Goal: Task Accomplishment & Management: Use online tool/utility

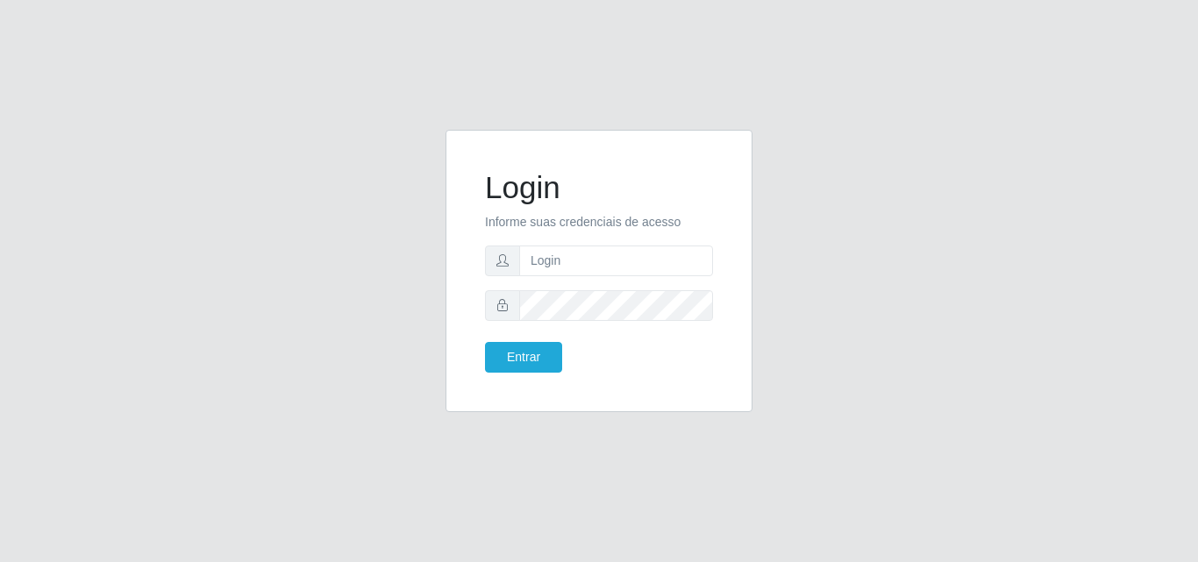
type input "[EMAIL_ADDRESS][DOMAIN_NAME]"
click at [525, 361] on button "Entrar" at bounding box center [523, 357] width 77 height 31
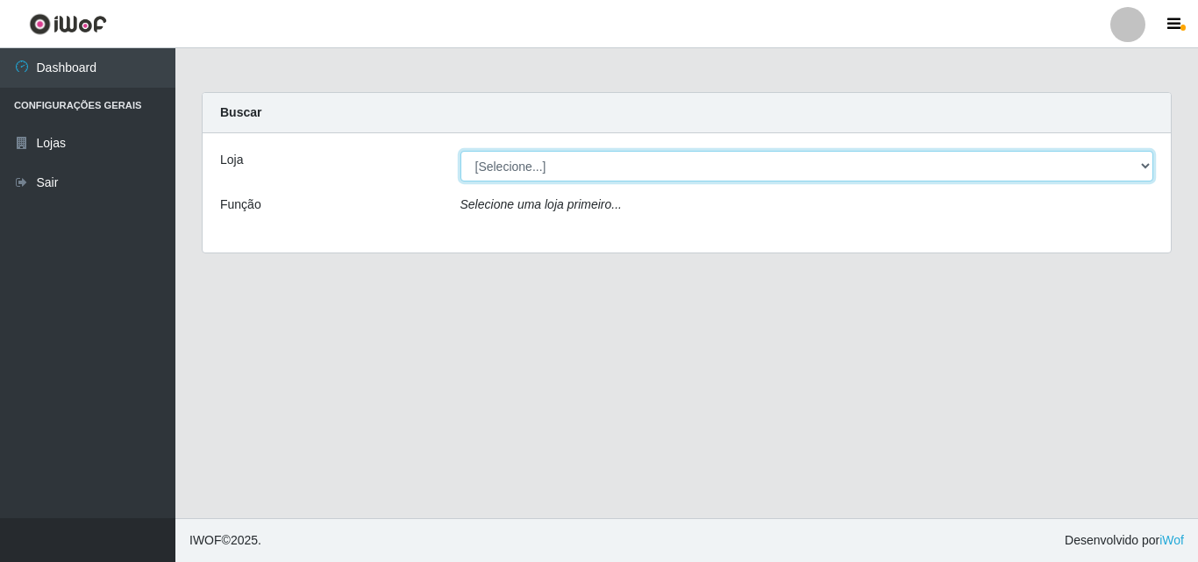
click at [1139, 158] on select "[Selecione...] Corte Fácil - Unidade Emaús" at bounding box center [807, 166] width 694 height 31
click at [1141, 162] on select "[Selecione...] Corte Fácil - Unidade Emaús" at bounding box center [807, 166] width 694 height 31
click at [1148, 160] on select "[Selecione...] Corte Fácil - Unidade Emaús" at bounding box center [807, 166] width 694 height 31
click at [1141, 160] on select "[Selecione...] Corte Fácil - Unidade Emaús" at bounding box center [807, 166] width 694 height 31
click at [1140, 166] on select "[Selecione...] Corte Fácil - Unidade Emaús" at bounding box center [807, 166] width 694 height 31
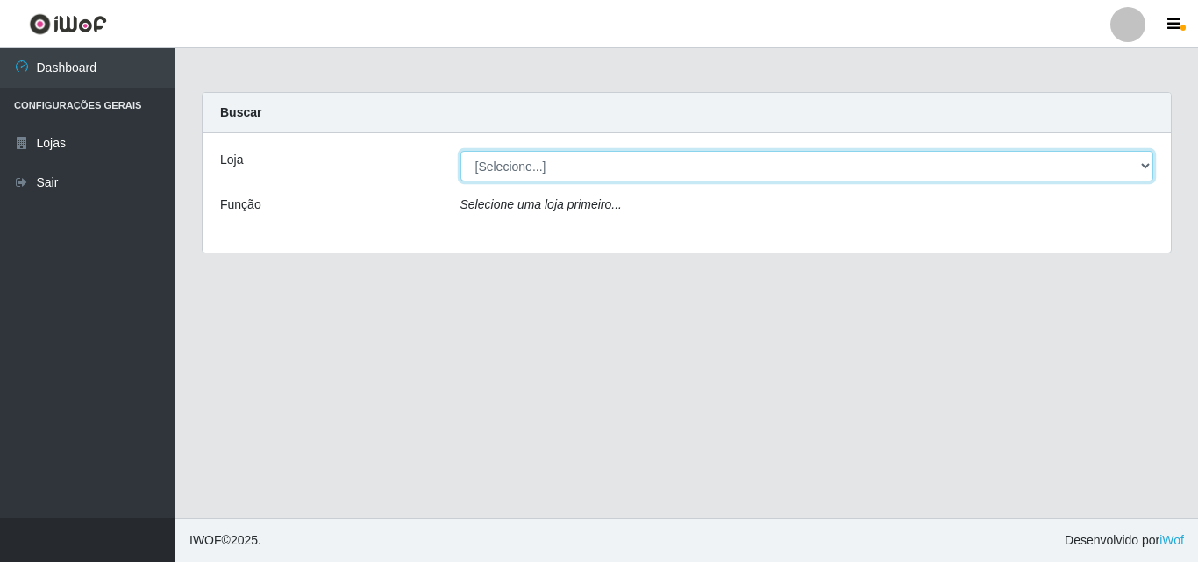
select select "201"
click at [460, 151] on select "[Selecione...] Corte Fácil - Unidade Emaús" at bounding box center [807, 166] width 694 height 31
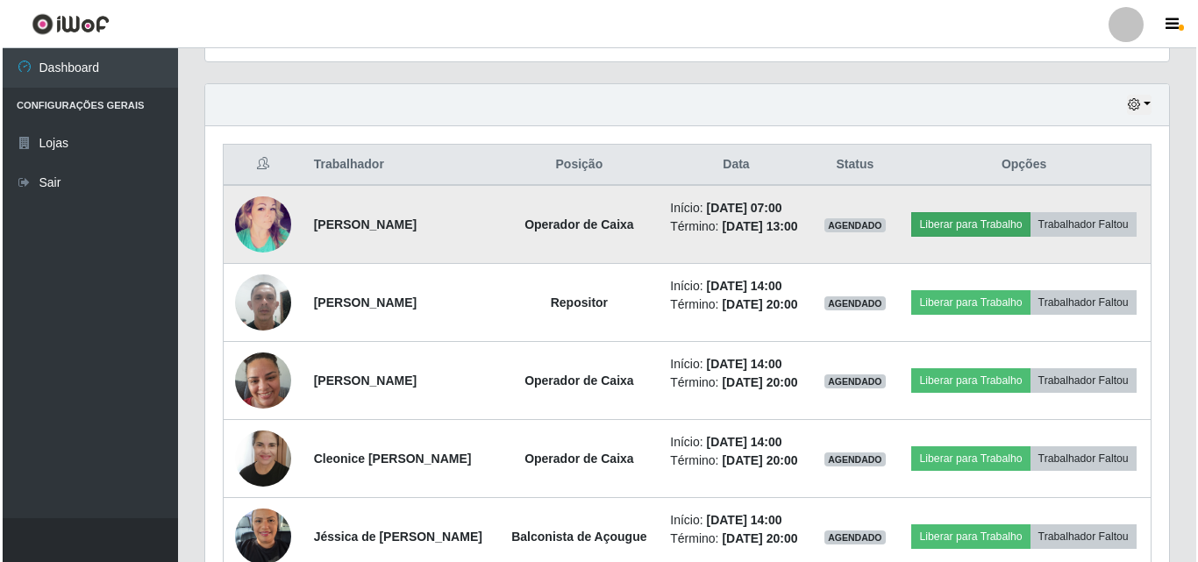
scroll to position [614, 0]
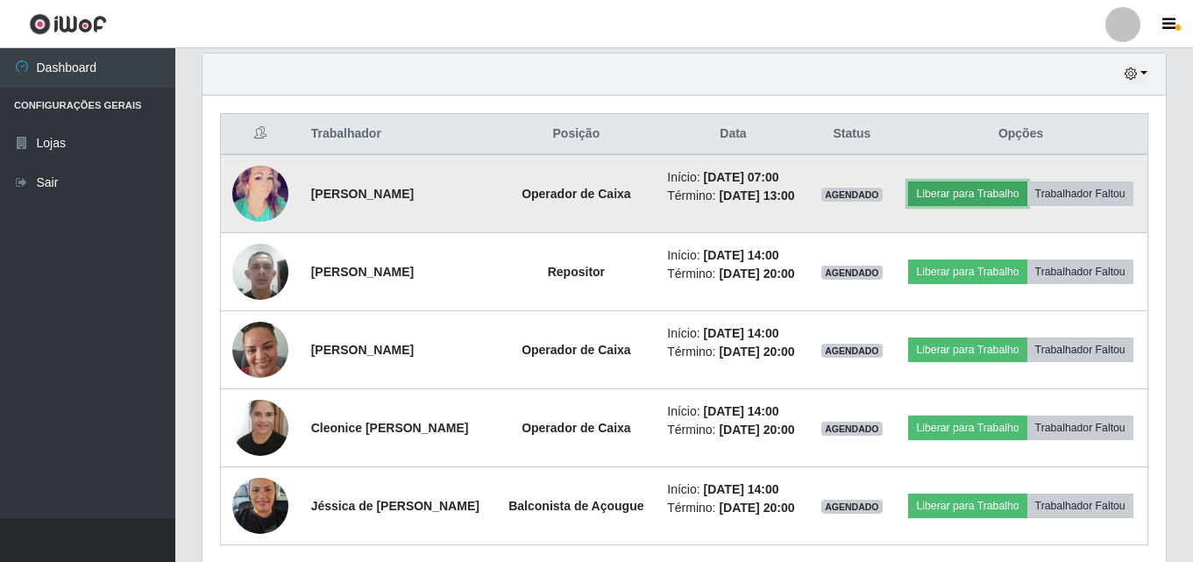
click at [1021, 185] on button "Liberar para Trabalho" at bounding box center [967, 193] width 118 height 25
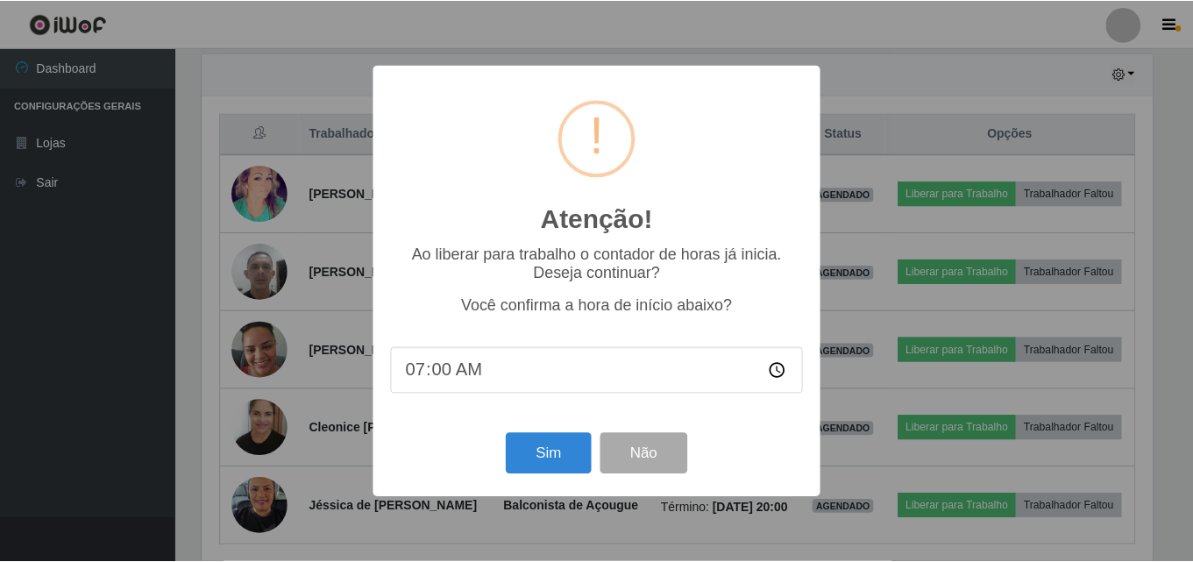
scroll to position [364, 955]
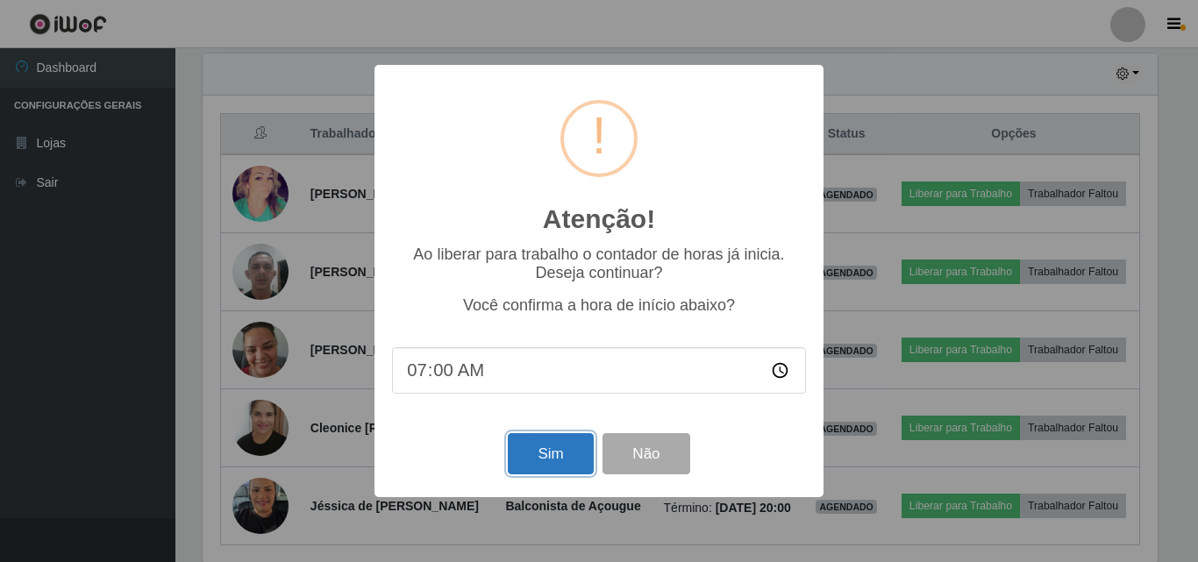
click at [543, 464] on button "Sim" at bounding box center [550, 453] width 85 height 41
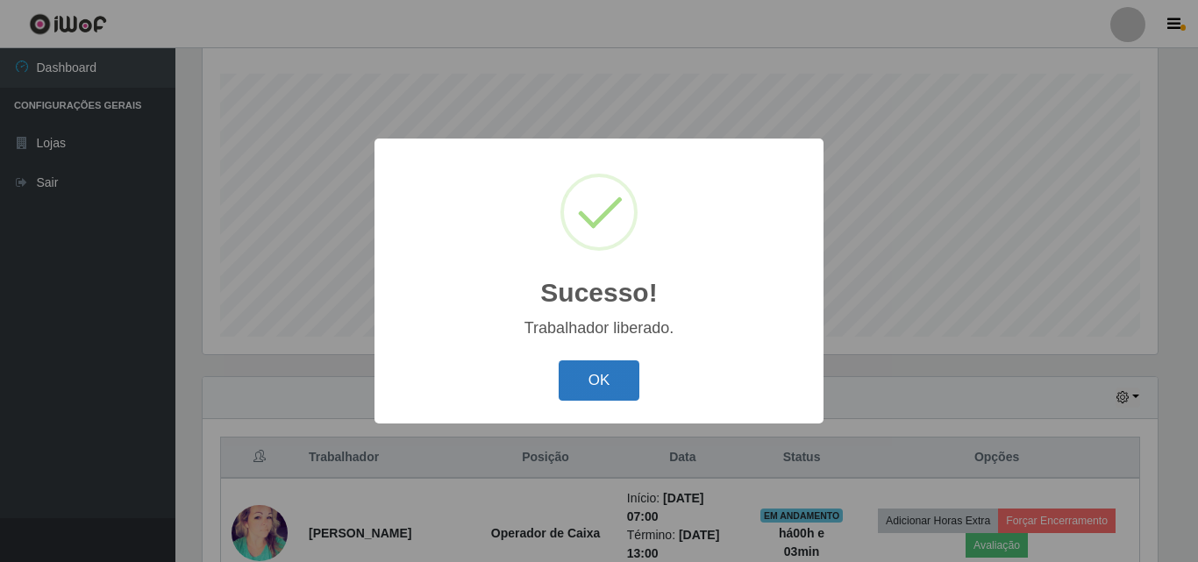
click at [613, 374] on button "OK" at bounding box center [600, 380] width 82 height 41
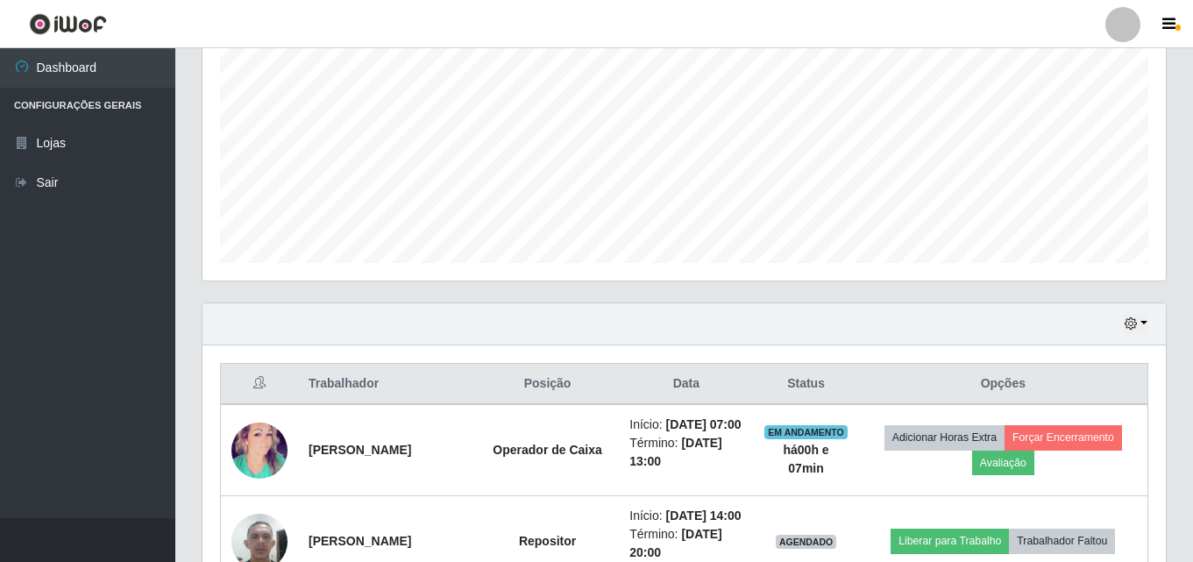
scroll to position [466, 0]
